Goal: Task Accomplishment & Management: Complete application form

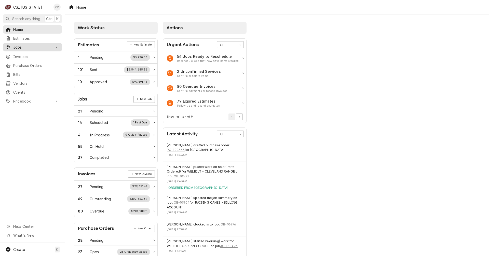
click at [22, 45] on span "Jobs" at bounding box center [32, 47] width 38 height 5
click at [19, 55] on span "Jobs" at bounding box center [36, 56] width 46 height 5
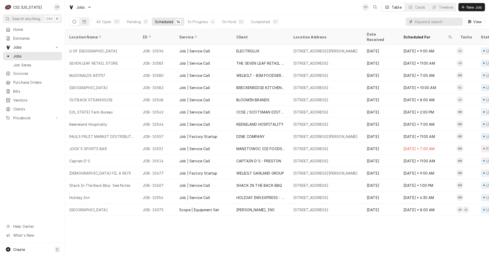
click at [434, 20] on input "Dynamic Content Wrapper" at bounding box center [437, 22] width 45 height 8
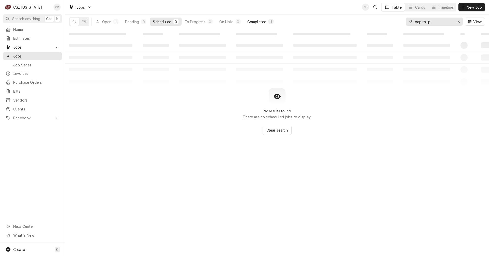
type input "capital p"
click at [264, 20] on div "Completed" at bounding box center [256, 21] width 19 height 5
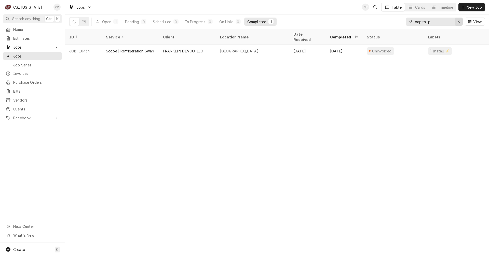
click at [459, 24] on div "Erase input" at bounding box center [458, 21] width 5 height 5
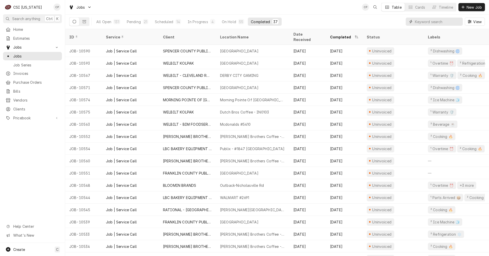
click at [426, 21] on input "Dynamic Content Wrapper" at bounding box center [437, 22] width 45 height 8
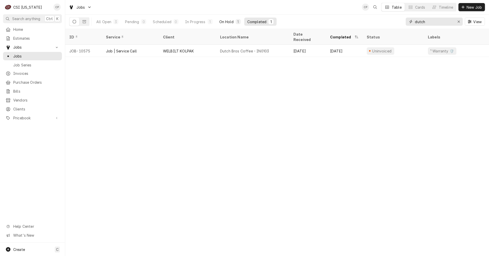
type input "dutch"
click at [230, 22] on div "On Hold" at bounding box center [226, 21] width 14 height 5
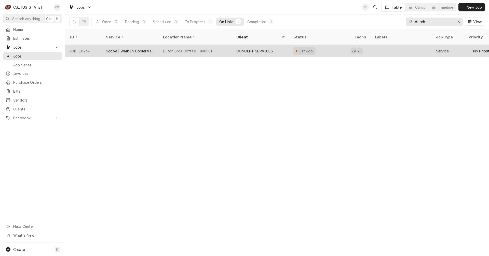
click at [184, 48] on div "Dutch Bros Coffee - IN0501" at bounding box center [187, 50] width 49 height 5
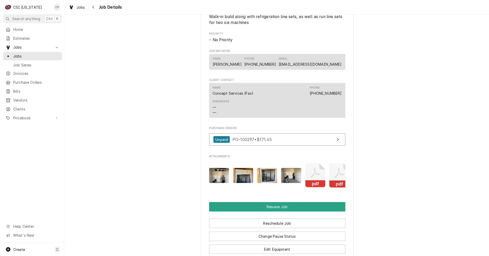
scroll to position [535, 0]
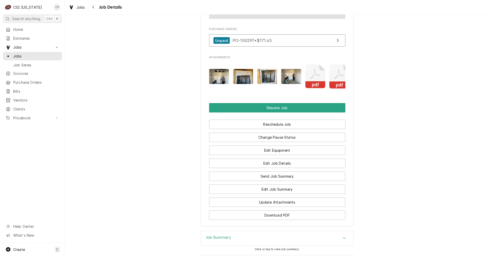
click at [293, 84] on img "Attachments" at bounding box center [291, 76] width 20 height 15
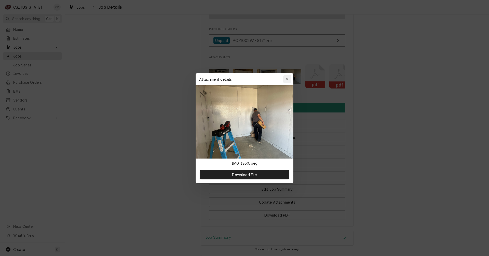
click at [288, 80] on icon "button" at bounding box center [287, 79] width 2 height 2
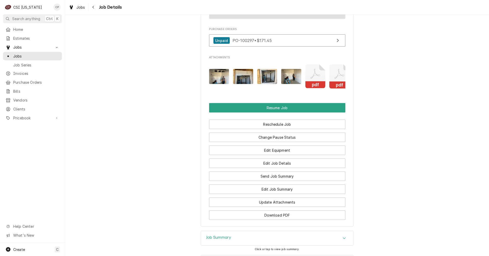
click at [219, 84] on img "Attachments" at bounding box center [219, 76] width 20 height 15
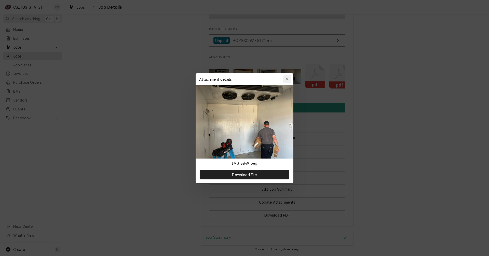
click at [289, 80] on div "button" at bounding box center [287, 79] width 5 height 5
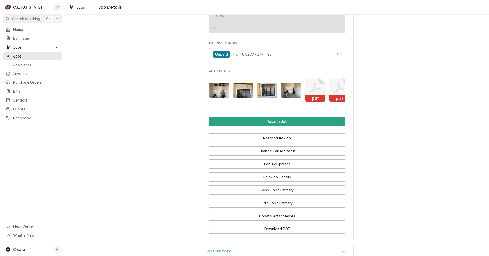
scroll to position [566, 0]
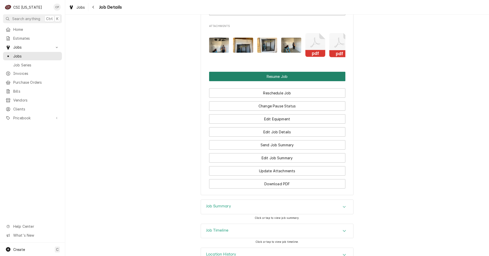
click at [291, 81] on button "Resume Job" at bounding box center [277, 76] width 136 height 9
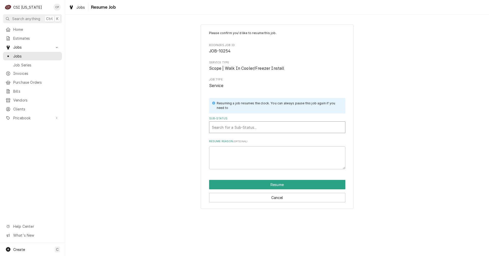
click at [230, 126] on div "Sub-Status" at bounding box center [277, 127] width 131 height 9
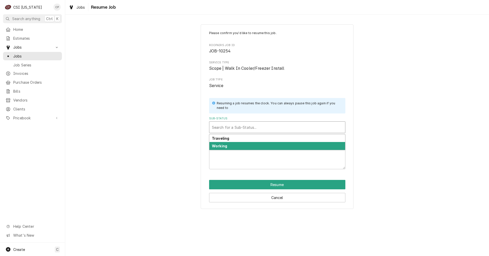
click at [222, 147] on strong "Working" at bounding box center [219, 146] width 15 height 4
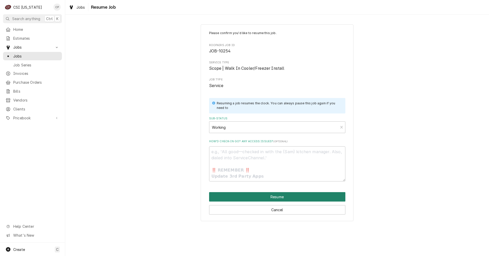
click at [270, 196] on button "Resume" at bounding box center [277, 196] width 136 height 9
type textarea "x"
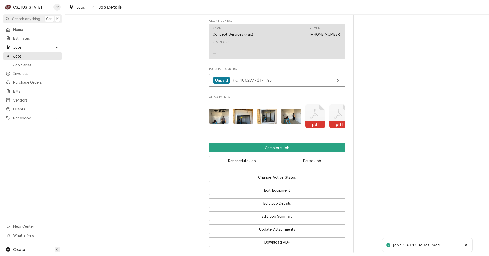
scroll to position [510, 0]
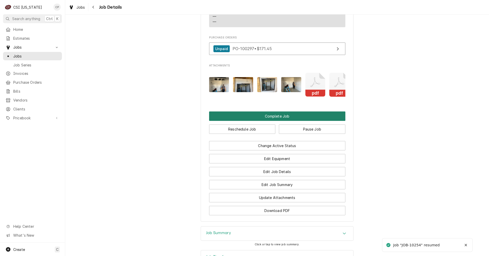
click at [273, 121] on button "Complete Job" at bounding box center [277, 116] width 136 height 9
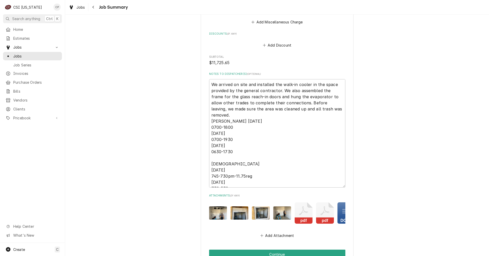
scroll to position [928, 0]
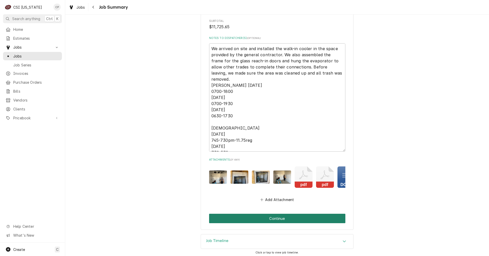
click at [283, 217] on button "Continue" at bounding box center [277, 218] width 136 height 9
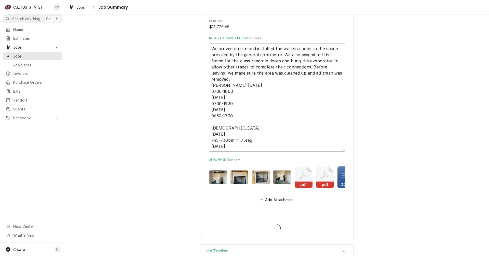
type textarea "x"
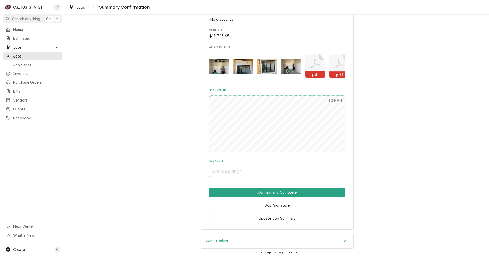
scroll to position [765, 0]
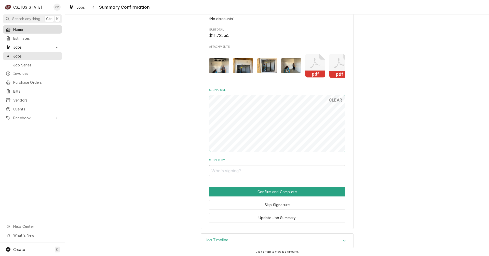
click at [23, 29] on span "Home" at bounding box center [36, 29] width 46 height 5
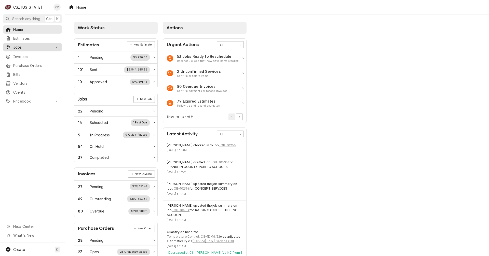
click at [38, 47] on span "Jobs" at bounding box center [32, 47] width 38 height 5
click at [40, 54] on span "Jobs" at bounding box center [36, 56] width 46 height 5
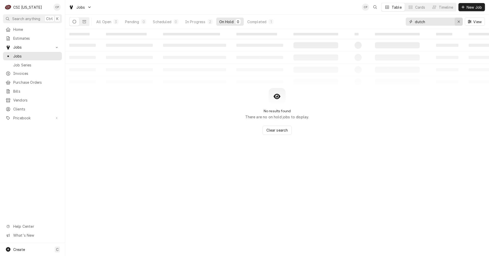
click at [458, 23] on icon "Erase input" at bounding box center [459, 22] width 3 height 4
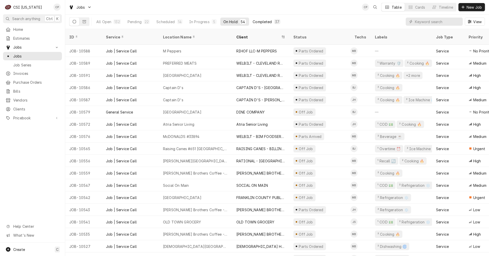
click at [261, 23] on div "Completed" at bounding box center [262, 21] width 19 height 5
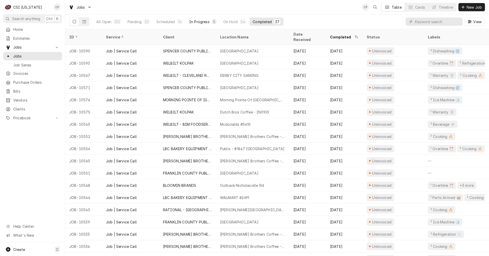
click at [207, 23] on div "In Progress" at bounding box center [199, 21] width 20 height 5
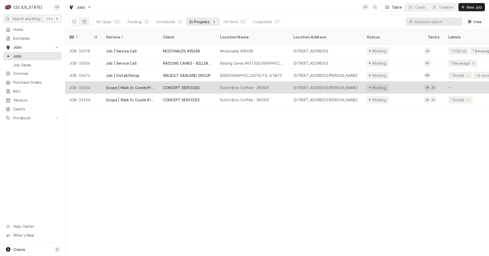
click at [197, 85] on div "CONCEPT SERVICES" at bounding box center [181, 87] width 37 height 5
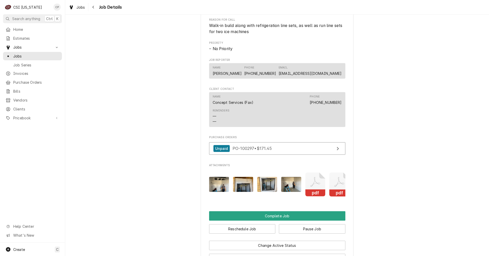
scroll to position [510, 0]
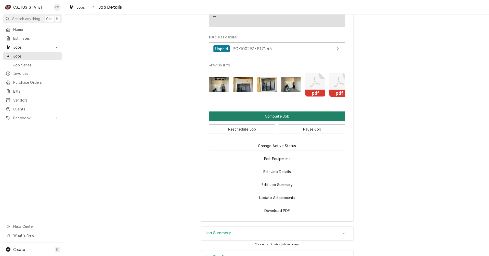
click at [278, 121] on button "Complete Job" at bounding box center [277, 116] width 136 height 9
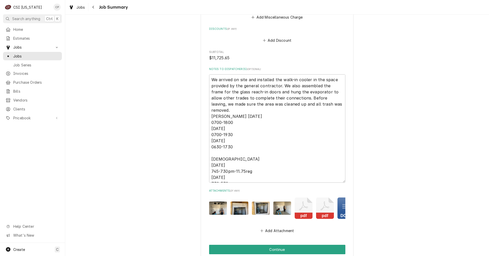
scroll to position [928, 0]
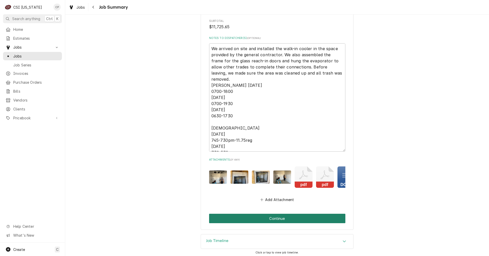
click at [277, 218] on button "Continue" at bounding box center [277, 218] width 136 height 9
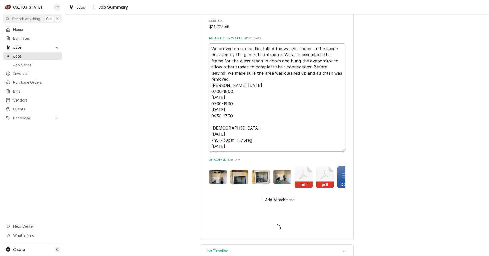
type textarea "x"
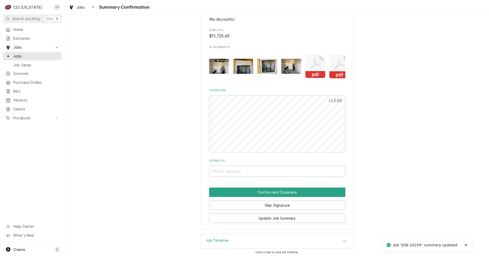
scroll to position [765, 0]
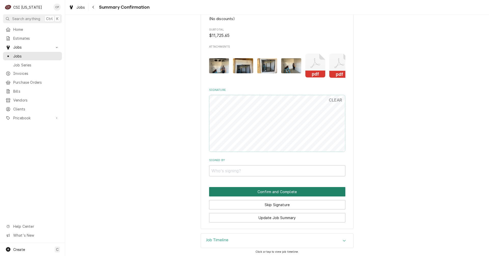
click at [272, 190] on button "Confirm and Complete" at bounding box center [277, 191] width 136 height 9
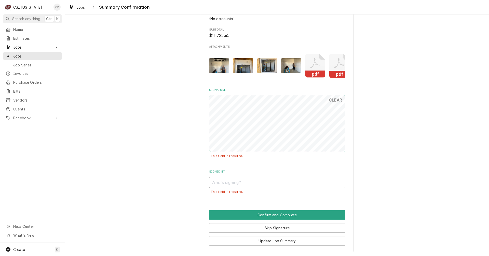
click at [233, 182] on input "Signed By" at bounding box center [277, 182] width 136 height 11
type input "Craig Pierce"
click at [272, 213] on button "Confirm and Complete" at bounding box center [277, 214] width 136 height 9
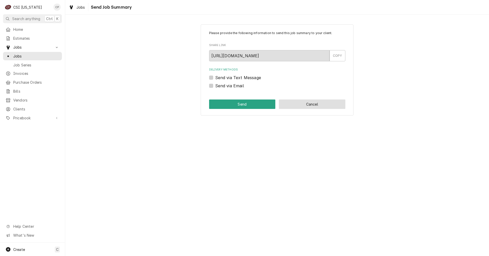
click at [312, 104] on button "Cancel" at bounding box center [312, 104] width 66 height 9
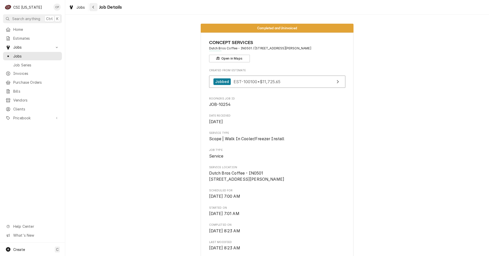
click at [94, 8] on icon "Navigate back" at bounding box center [93, 7] width 2 height 4
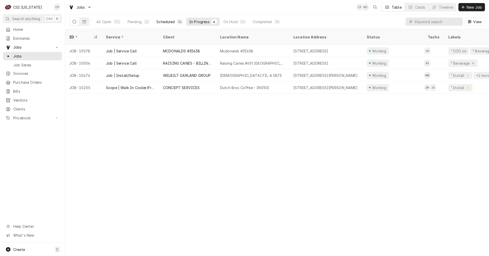
click at [171, 21] on div "Scheduled" at bounding box center [165, 21] width 18 height 5
